Goal: Task Accomplishment & Management: Manage account settings

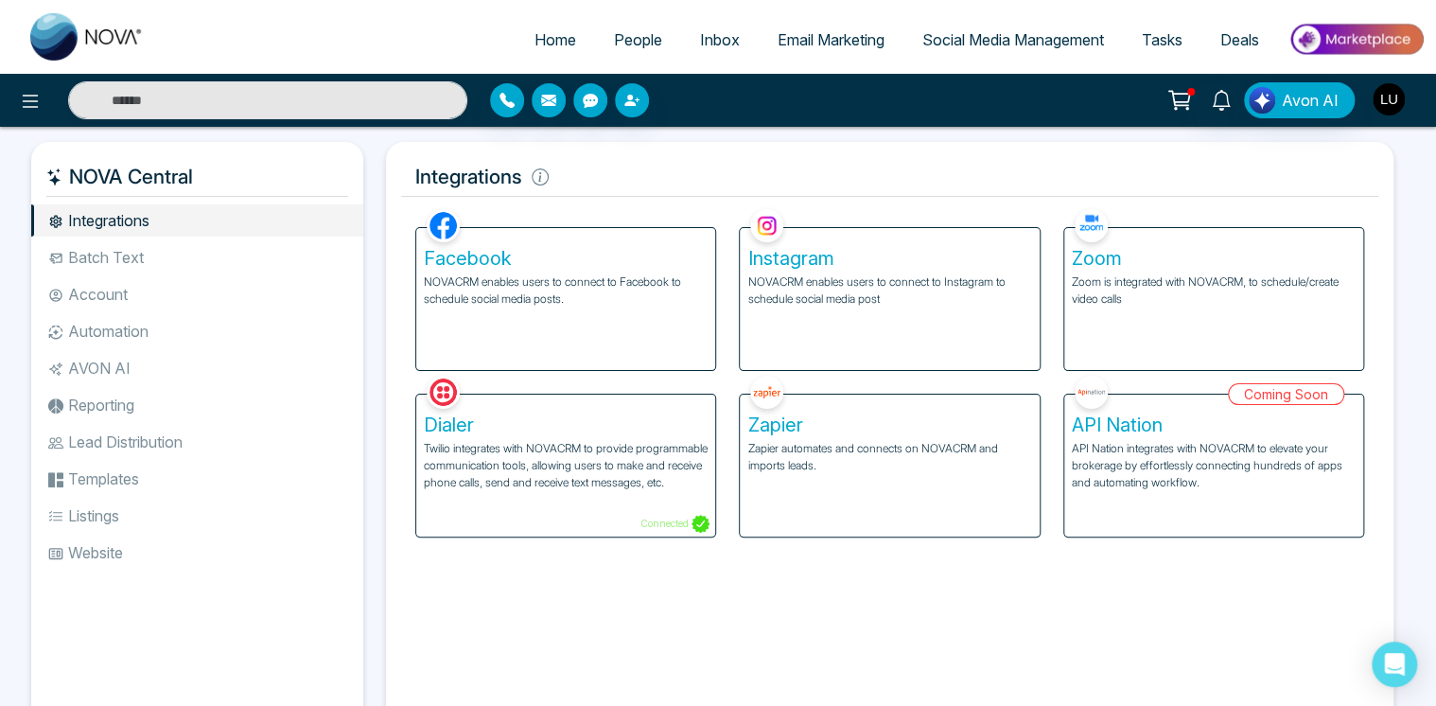
click at [1385, 104] on img "button" at bounding box center [1389, 99] width 32 height 32
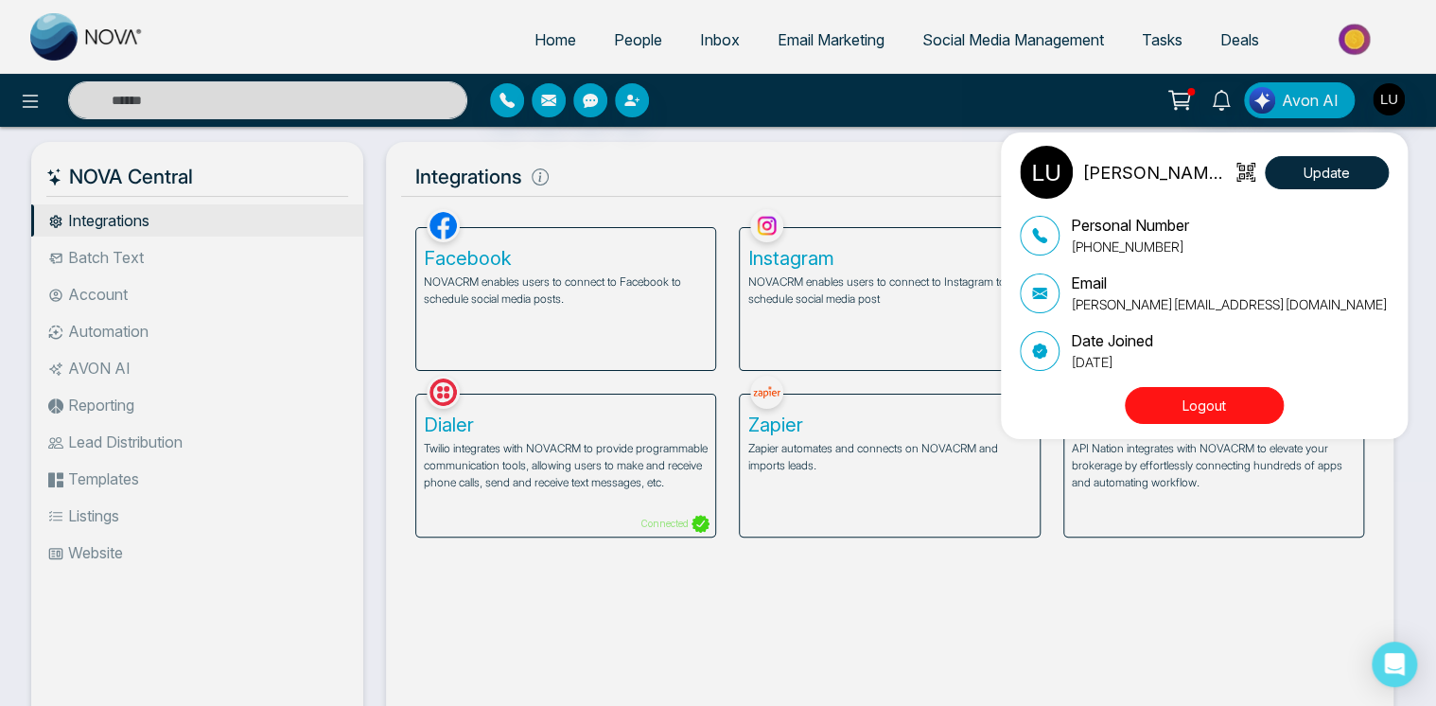
click at [362, 20] on div "Lokesh USA Update Personal Number +917666088573 Email lokesh+2@mmnovatech.com D…" at bounding box center [718, 353] width 1436 height 706
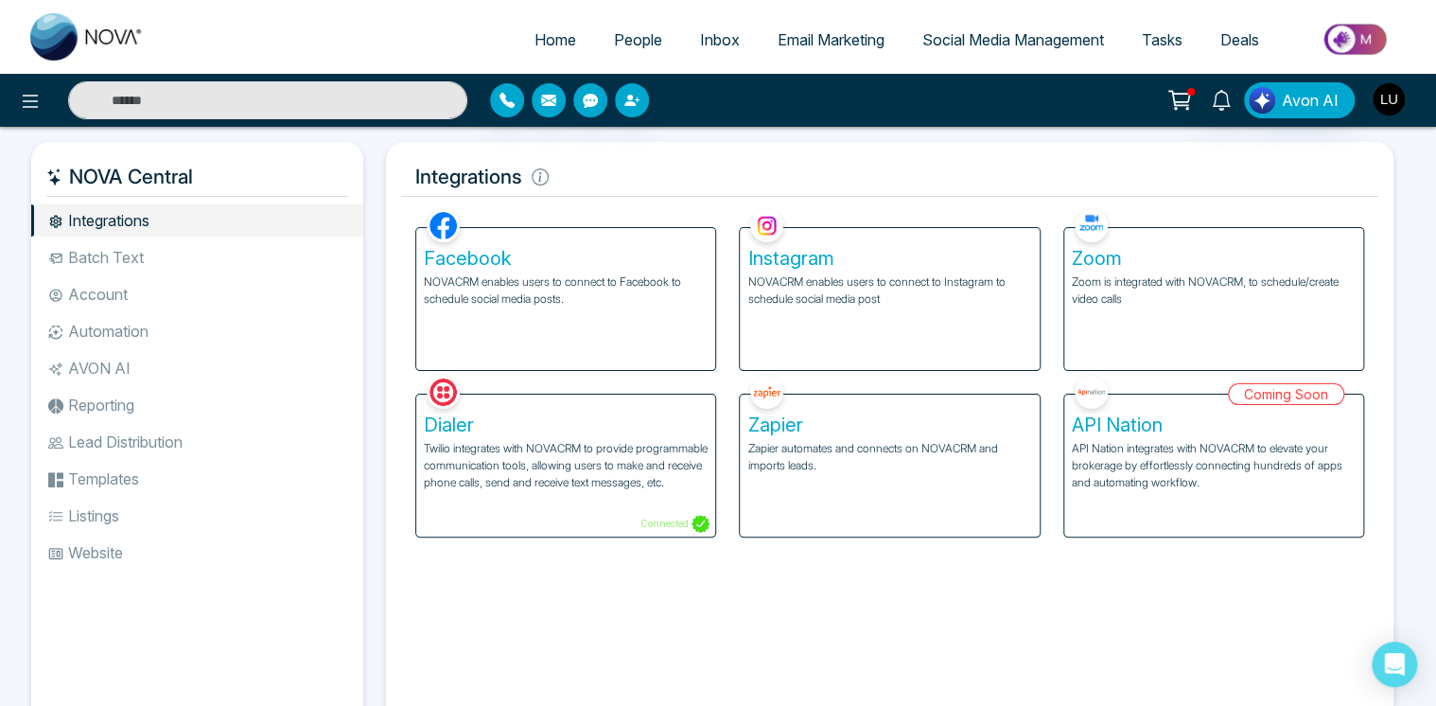
click at [1384, 89] on img "button" at bounding box center [1389, 99] width 32 height 32
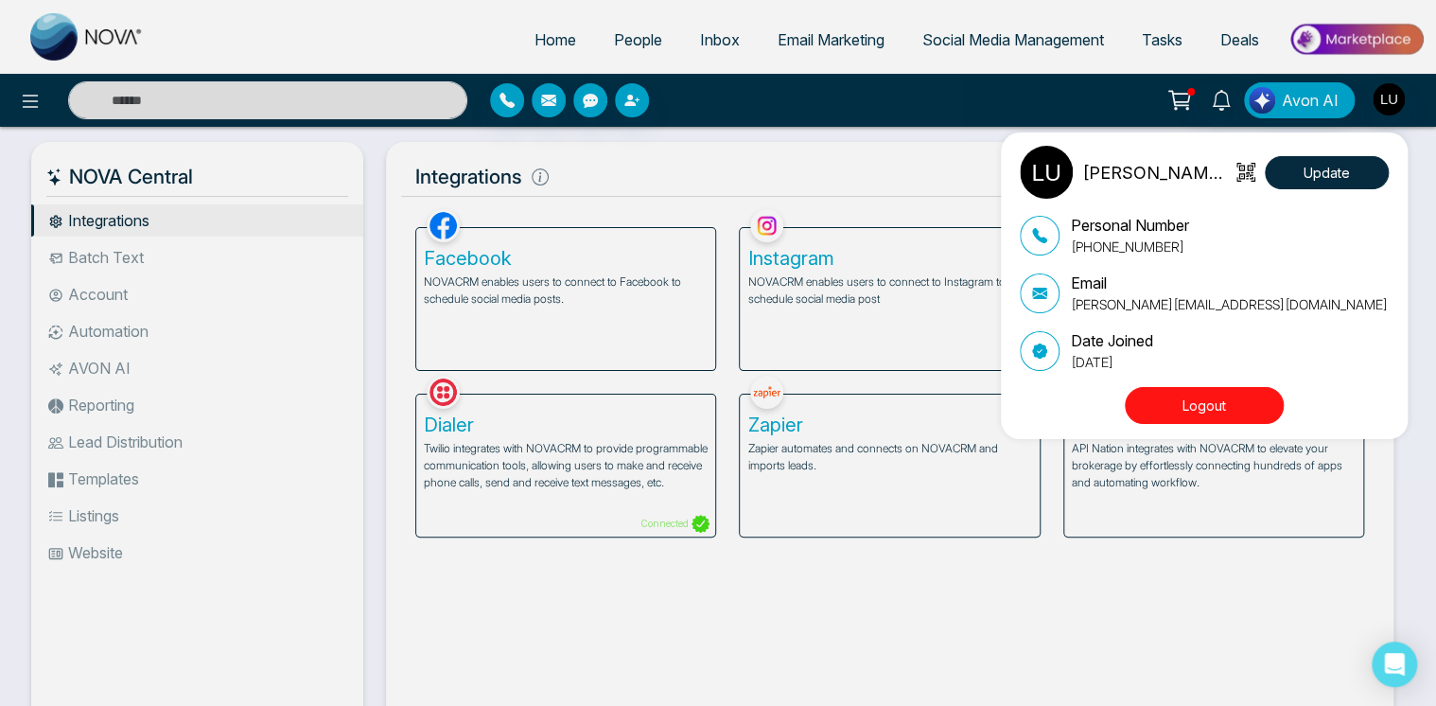
click at [1195, 405] on button "Logout" at bounding box center [1204, 405] width 159 height 37
